Goal: Navigation & Orientation: Find specific page/section

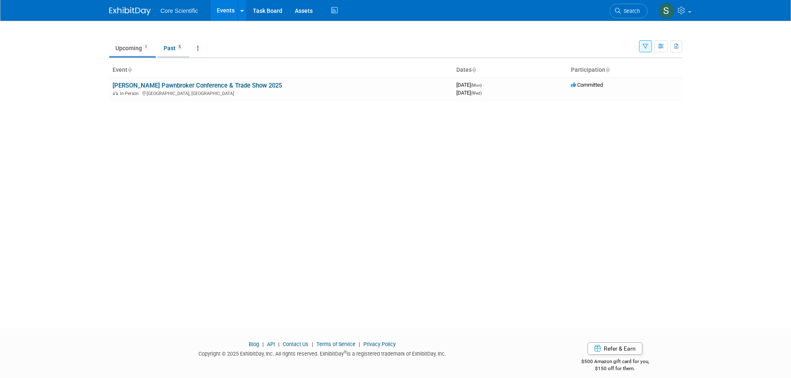
click at [171, 48] on link "Past 5" at bounding box center [173, 48] width 32 height 16
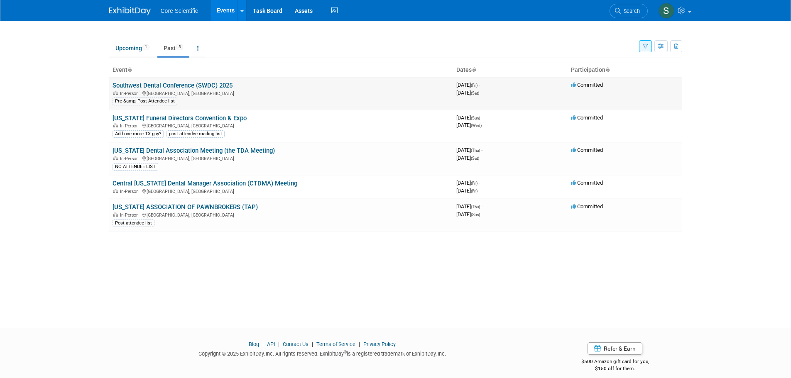
click at [230, 83] on link "Southwest Dental Conference (SWDC) 2025" at bounding box center [173, 85] width 120 height 7
